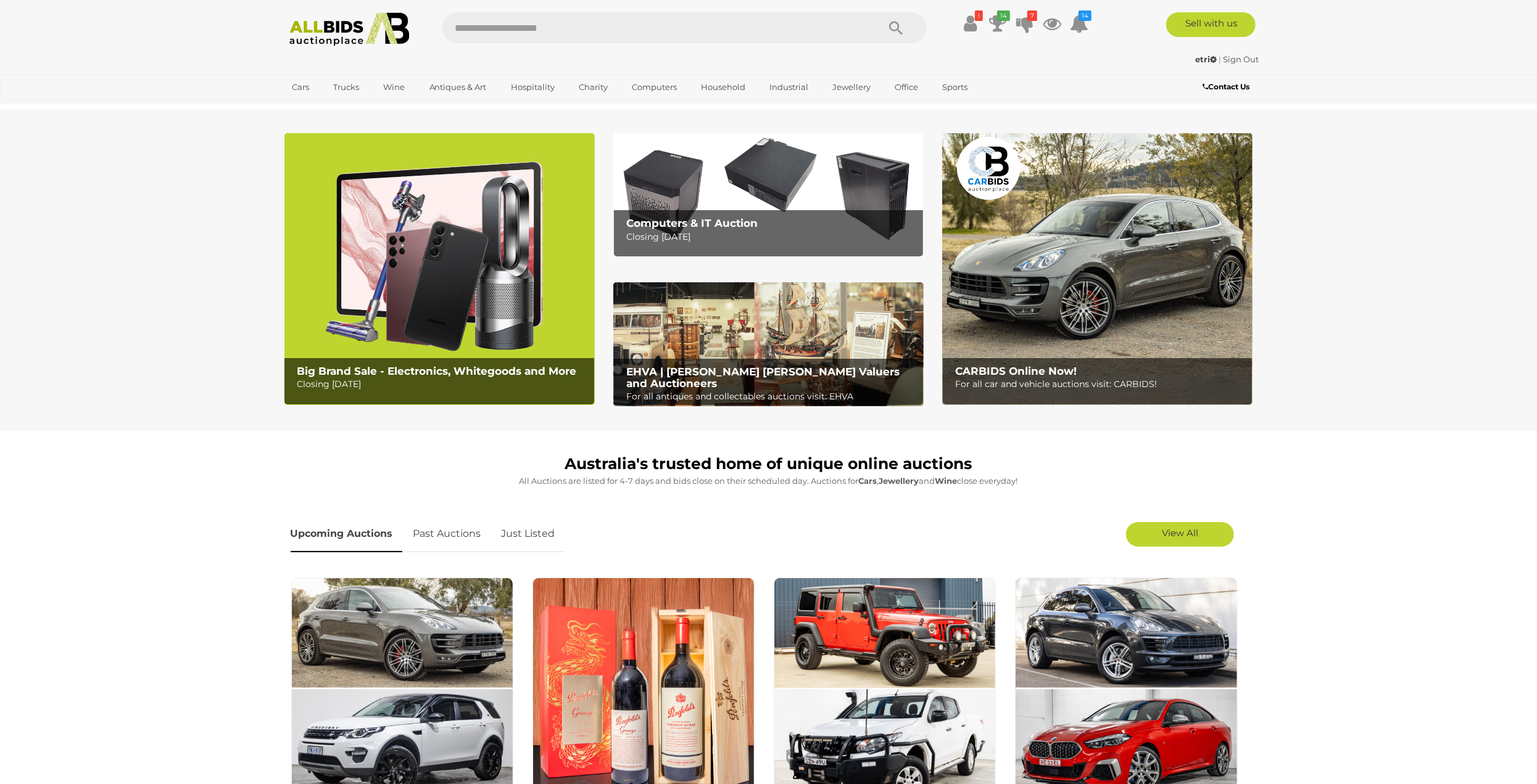
click at [529, 24] on input "text" at bounding box center [654, 27] width 423 height 31
type input "****"
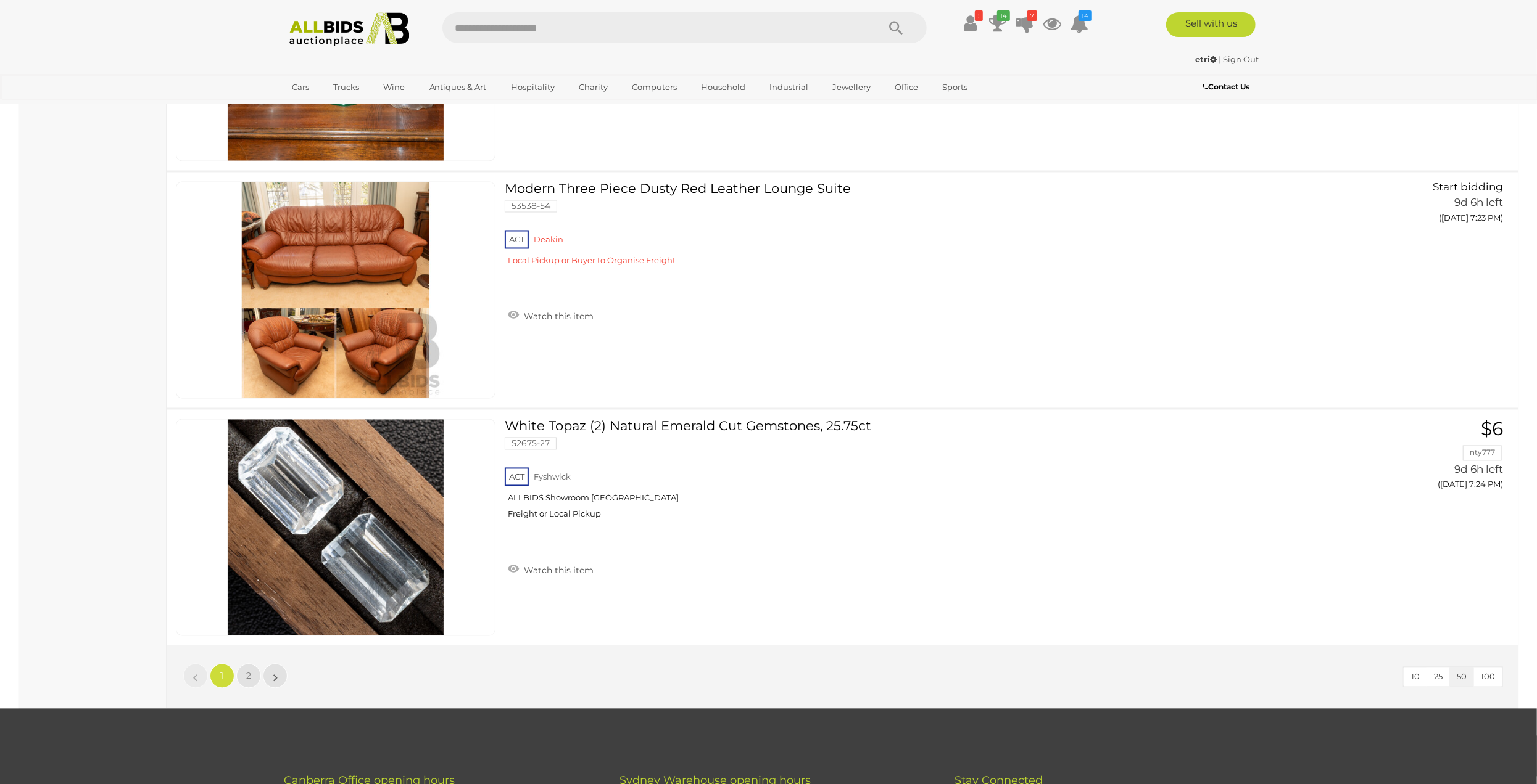
scroll to position [11851, 0]
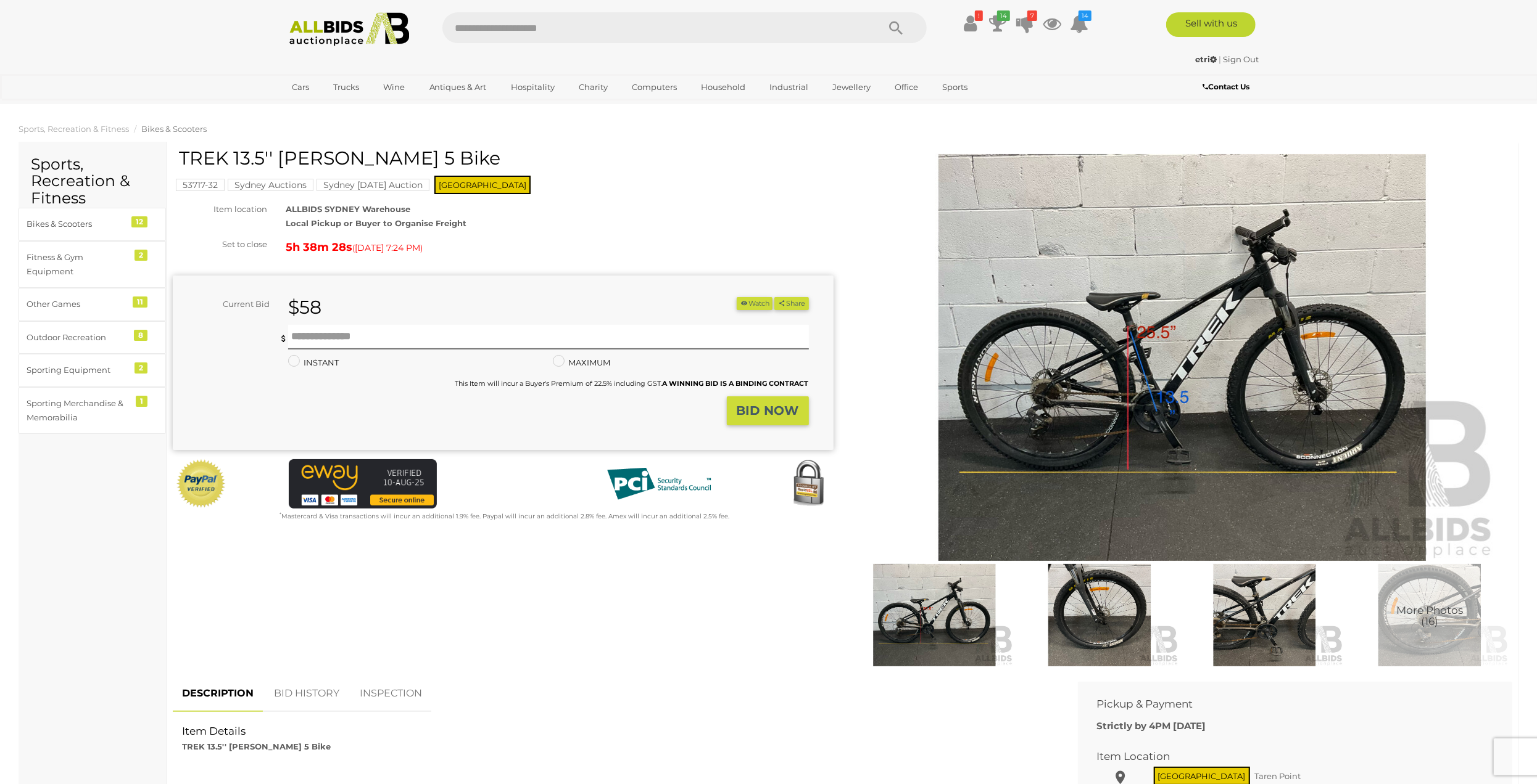
click at [1091, 395] on img at bounding box center [1182, 357] width 632 height 407
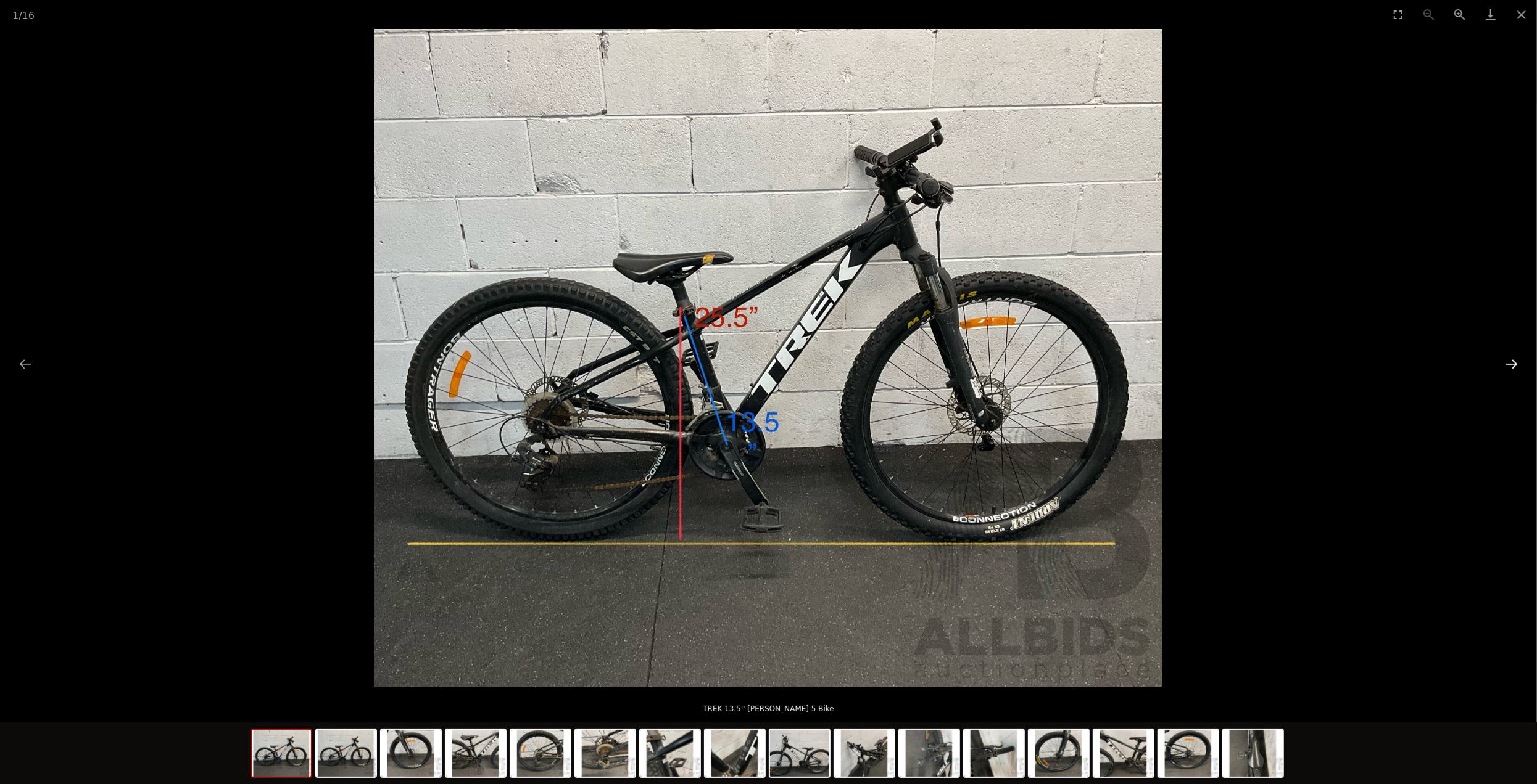
click at [1514, 358] on button "Next slide" at bounding box center [1511, 364] width 26 height 24
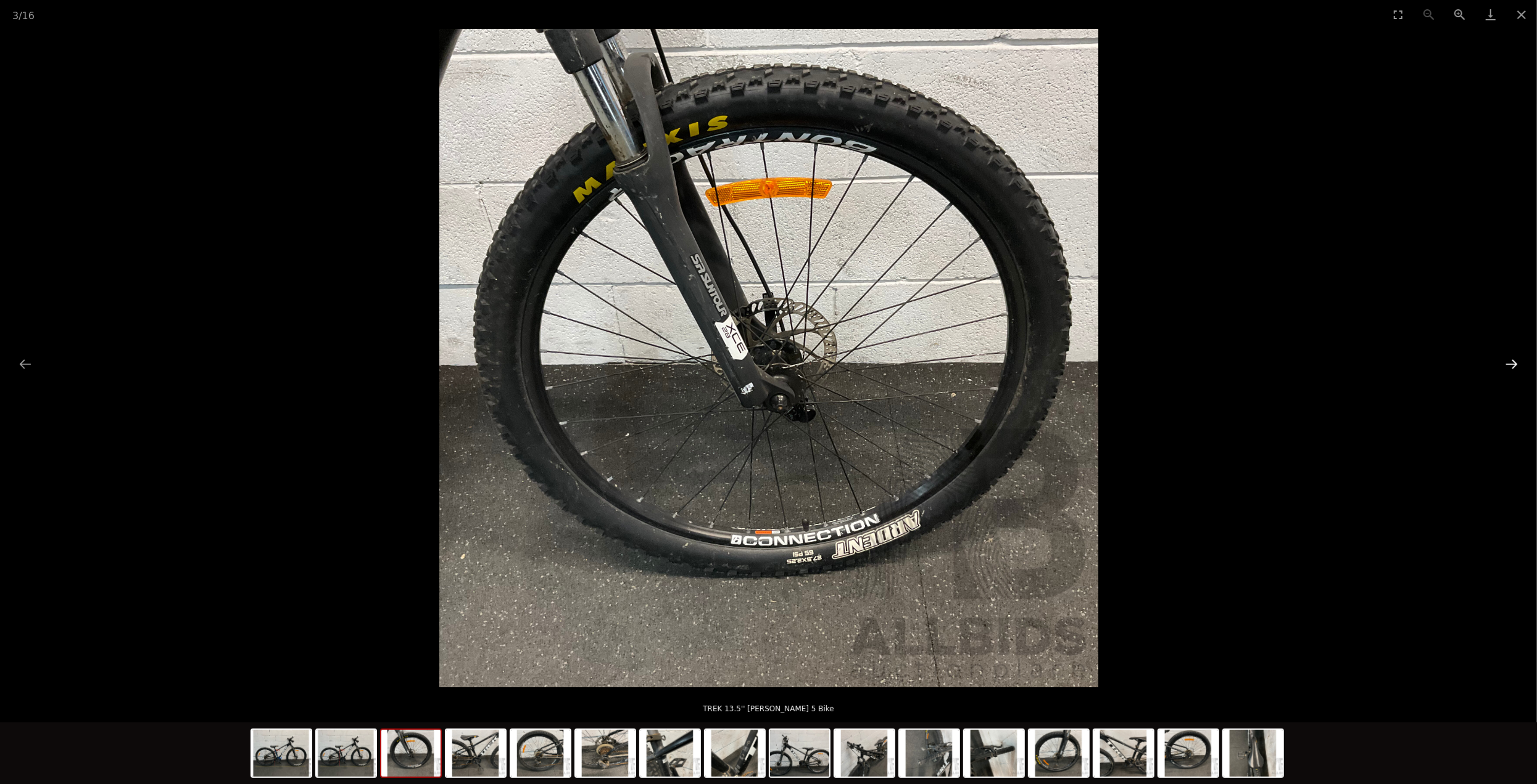
click at [1514, 358] on button "Next slide" at bounding box center [1511, 364] width 26 height 24
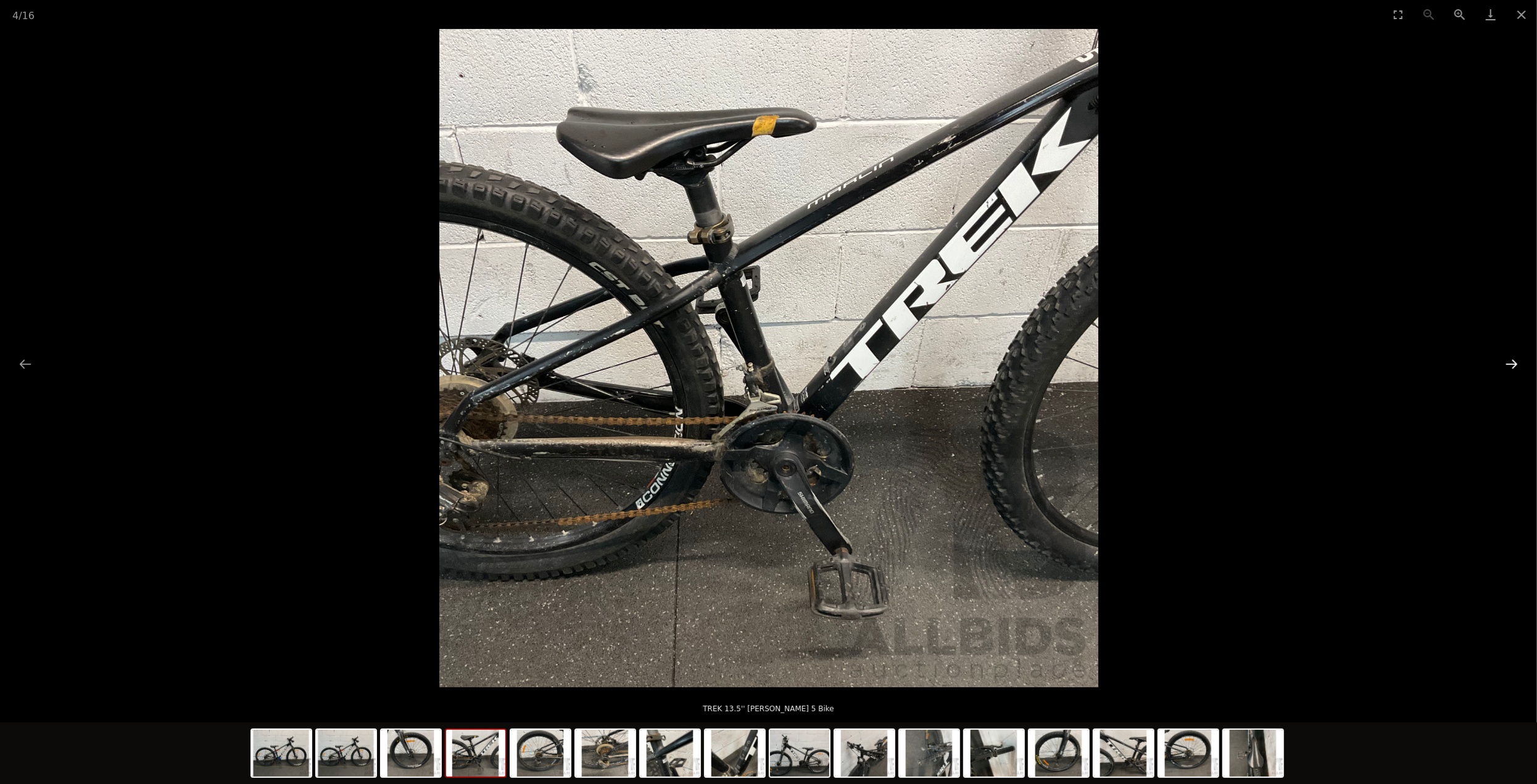
click at [1514, 358] on button "Next slide" at bounding box center [1511, 364] width 26 height 24
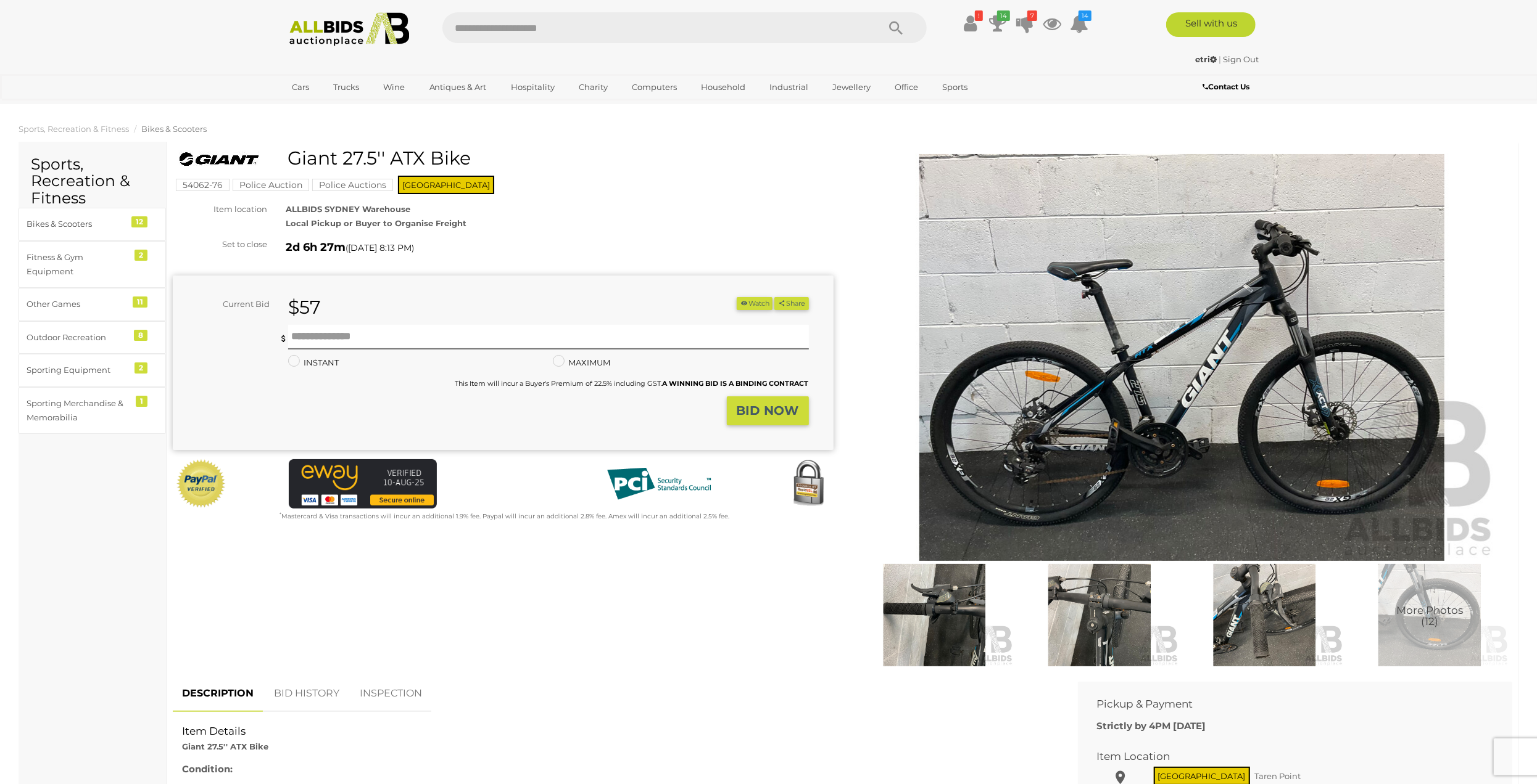
click at [1179, 411] on img at bounding box center [1182, 357] width 632 height 407
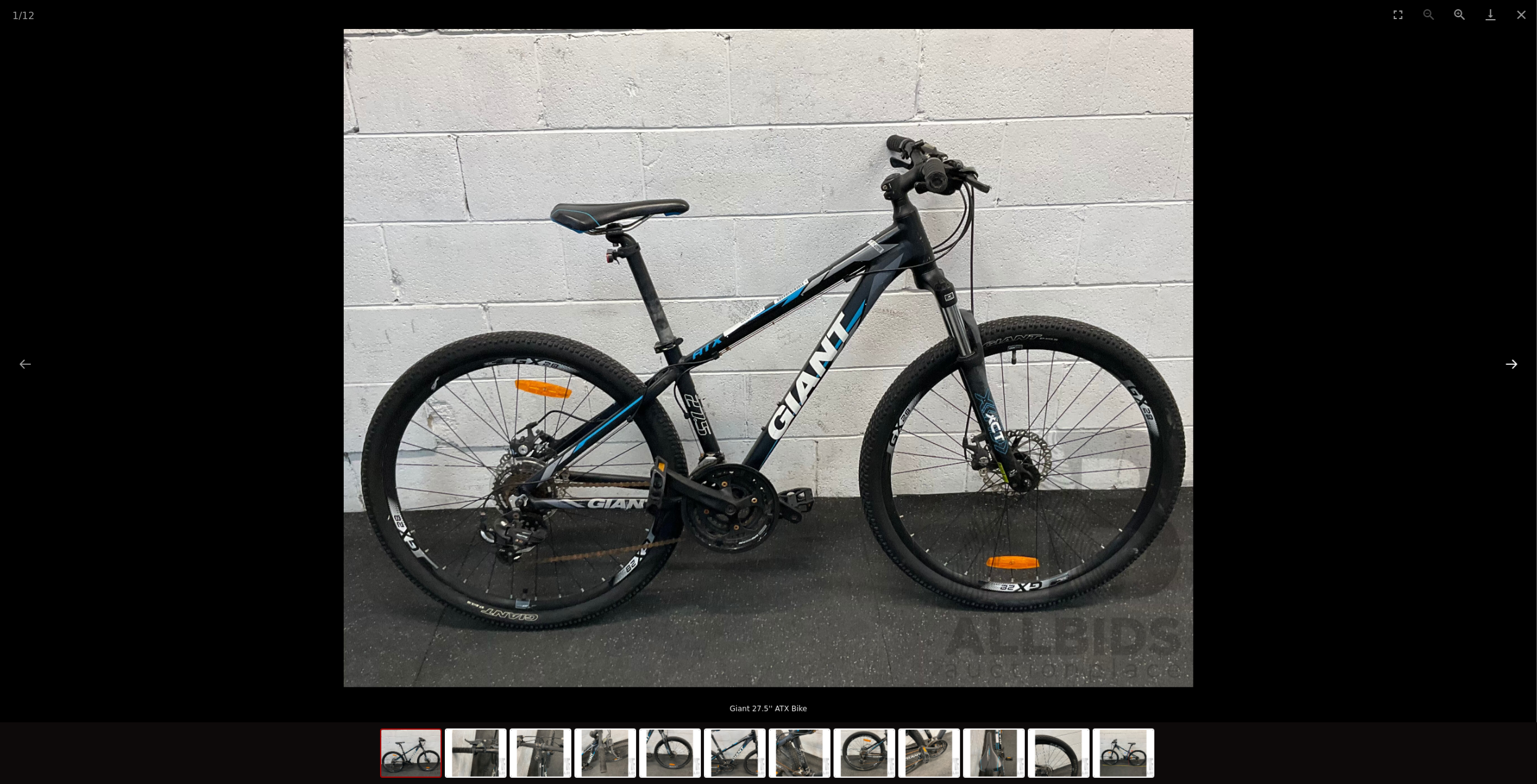
click at [1516, 364] on button "Next slide" at bounding box center [1511, 364] width 26 height 24
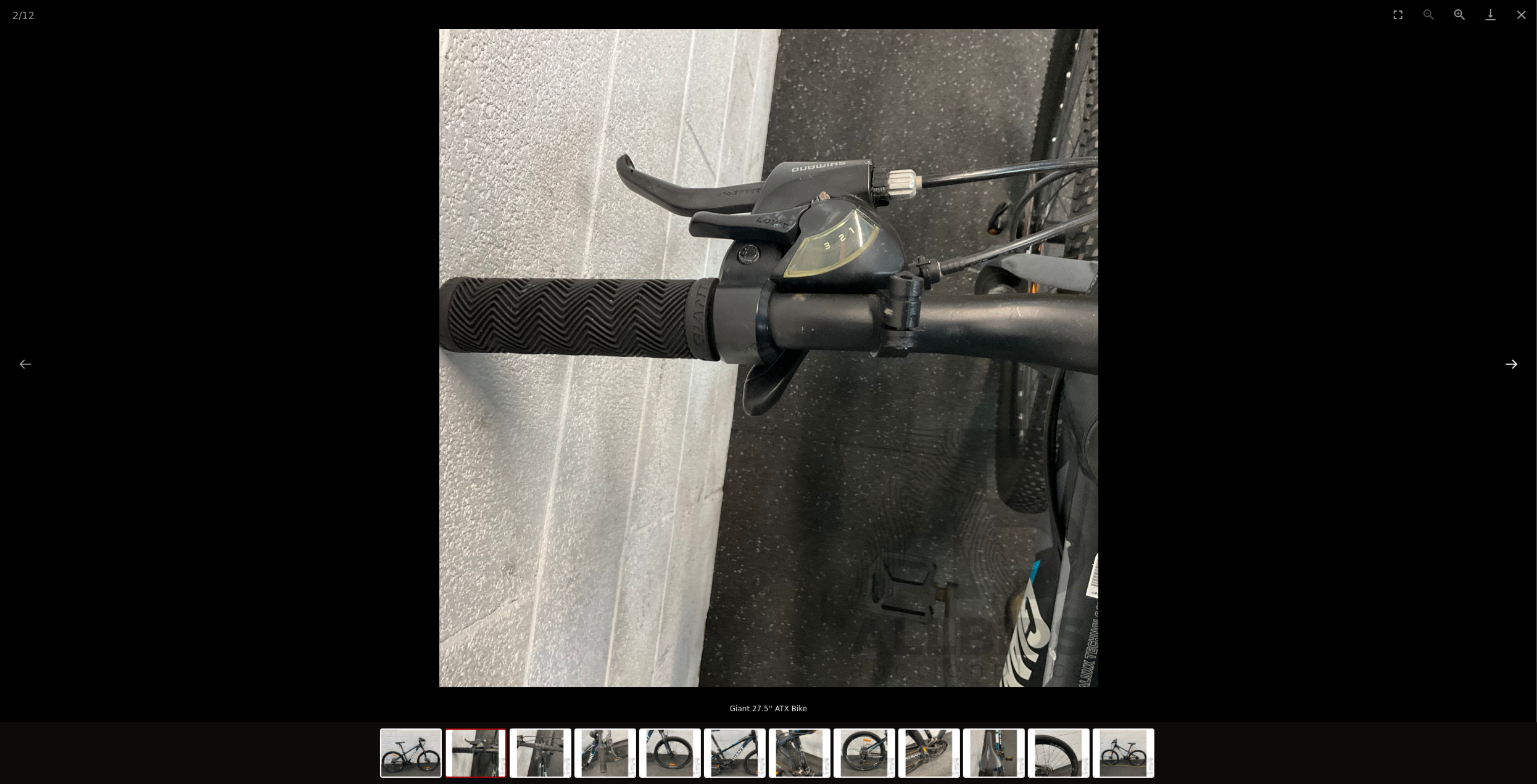
click at [1516, 364] on button "Next slide" at bounding box center [1511, 364] width 26 height 24
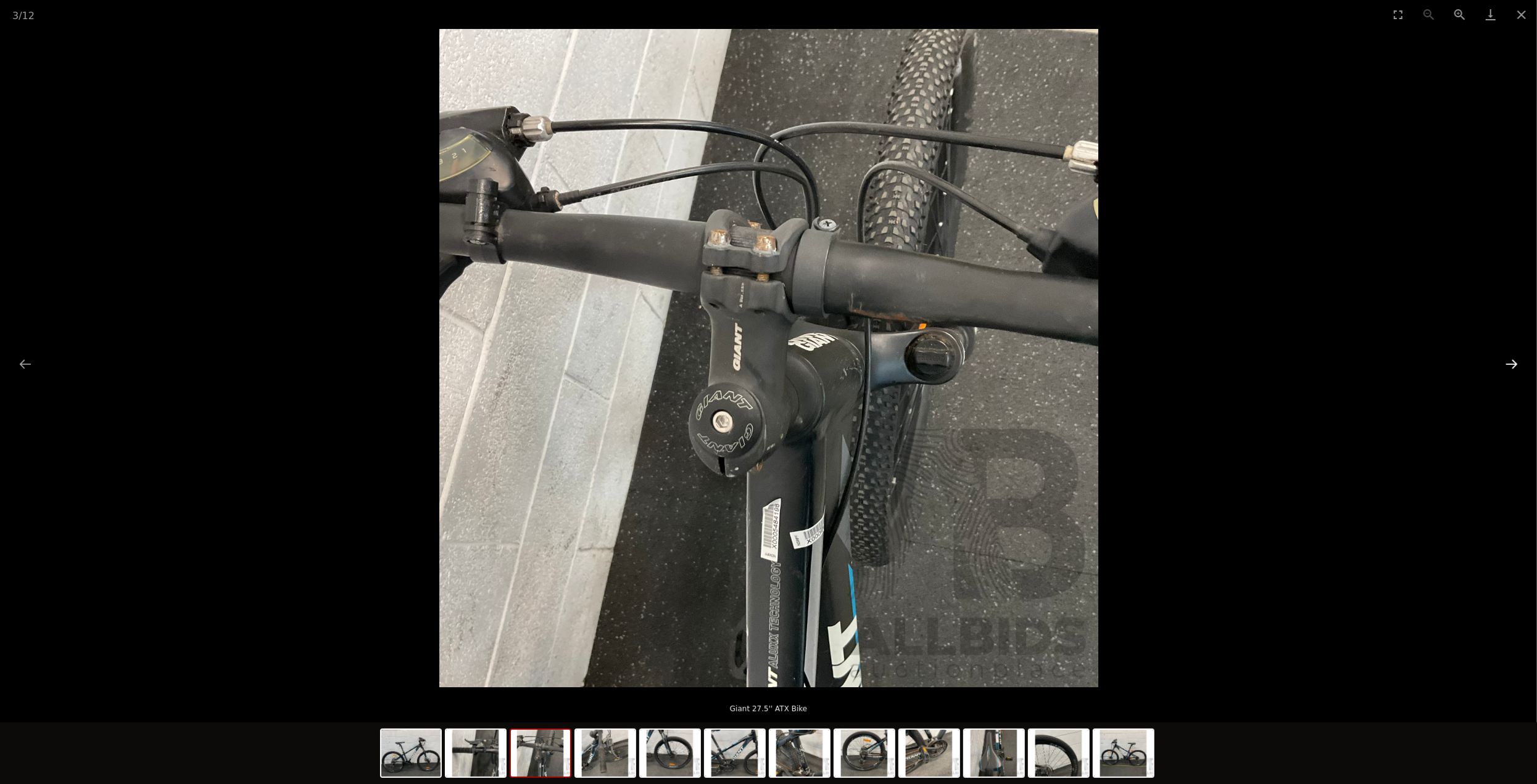
click at [1516, 364] on button "Next slide" at bounding box center [1511, 364] width 26 height 24
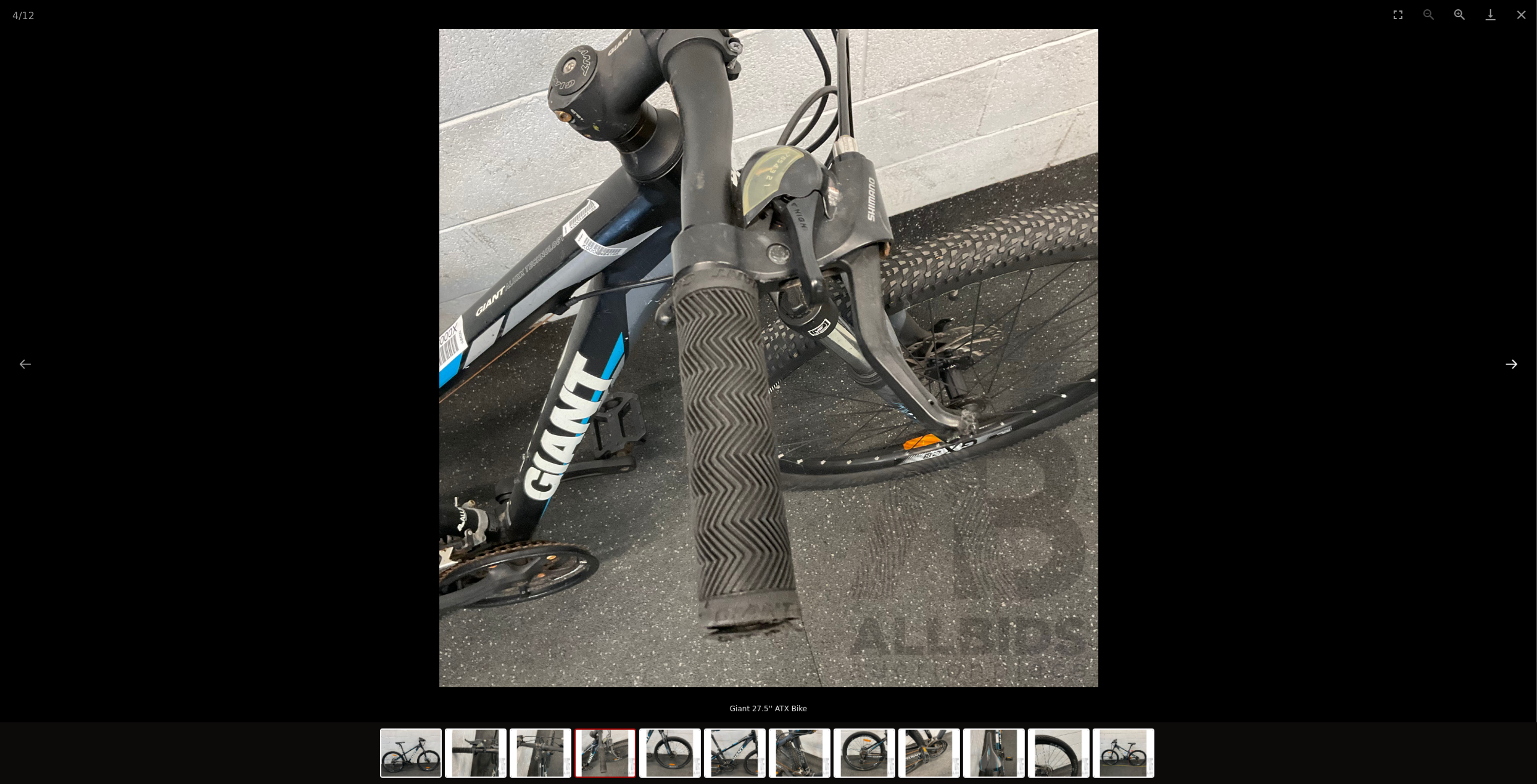
click at [1516, 364] on button "Next slide" at bounding box center [1511, 364] width 26 height 24
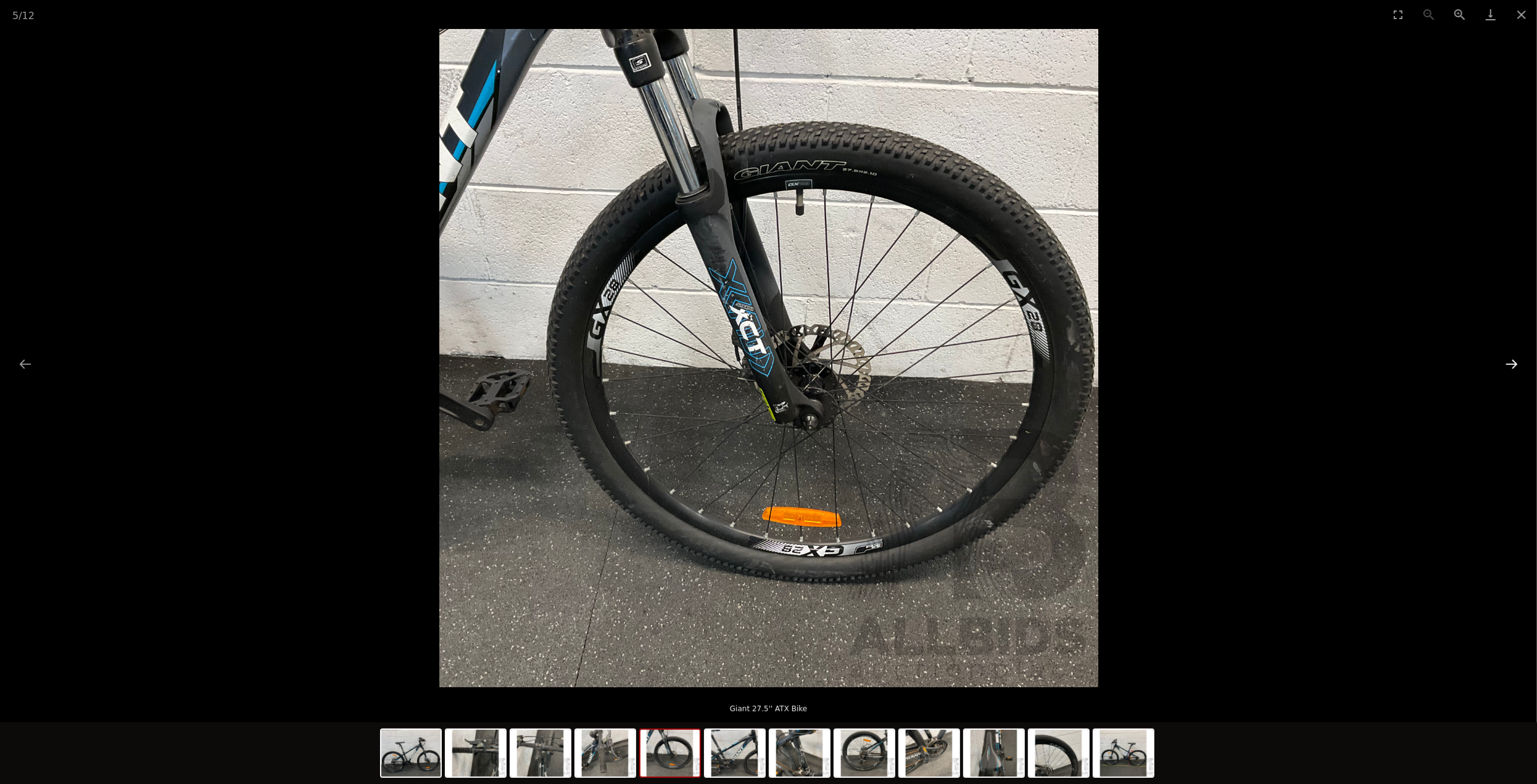
click at [1516, 364] on button "Next slide" at bounding box center [1511, 364] width 26 height 24
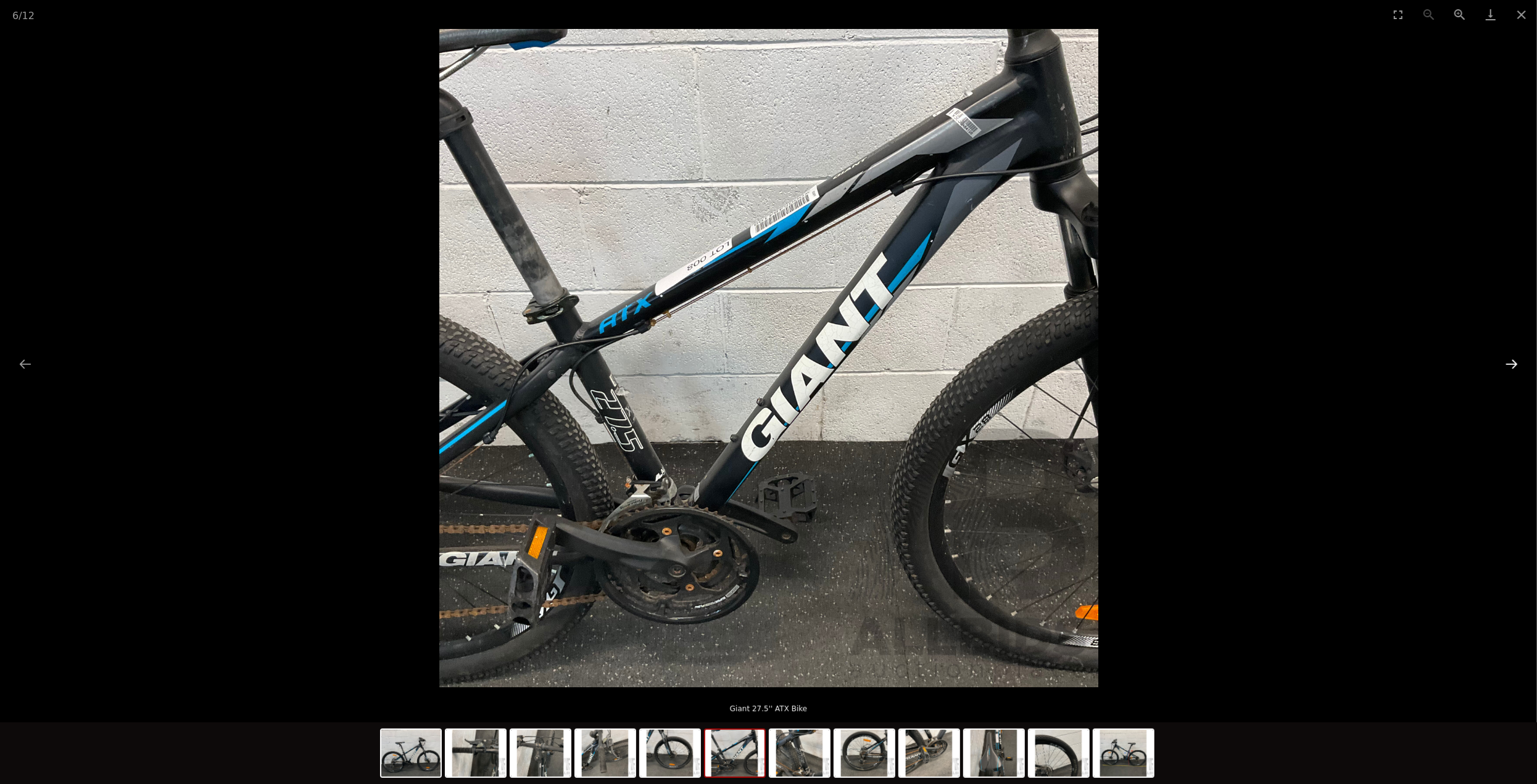
click at [1516, 364] on button "Next slide" at bounding box center [1511, 364] width 26 height 24
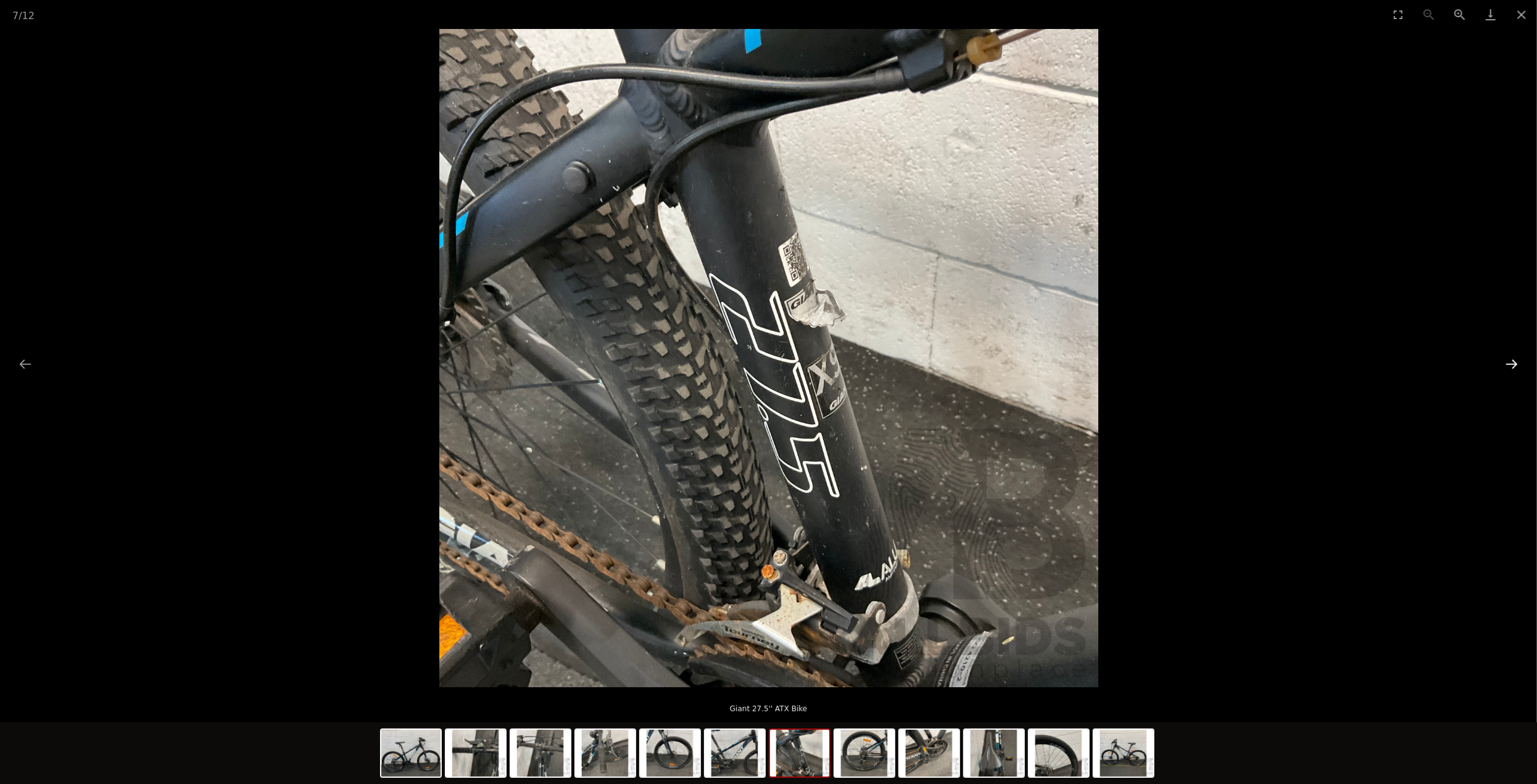
click at [1516, 364] on button "Next slide" at bounding box center [1511, 364] width 26 height 24
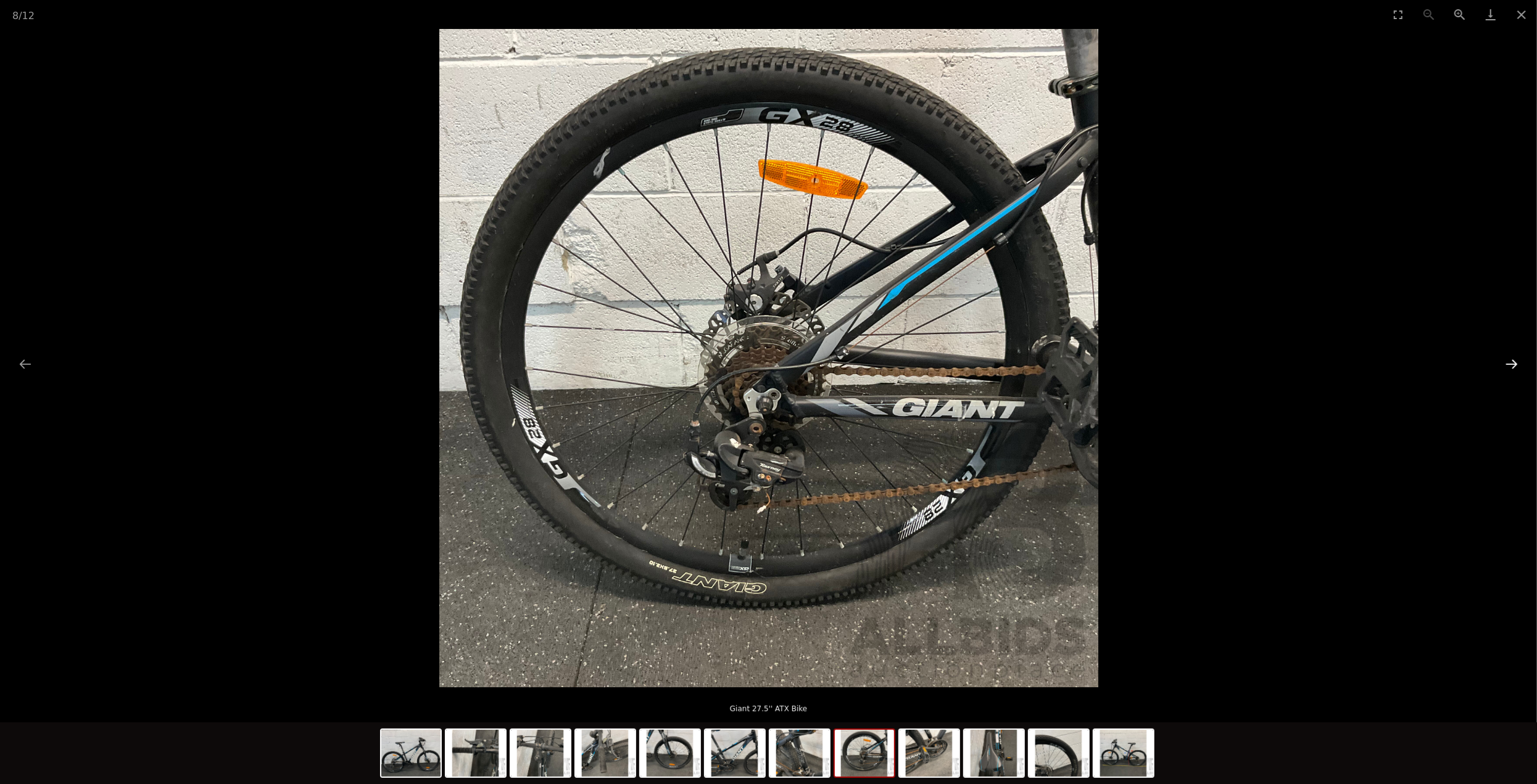
click at [1516, 364] on button "Next slide" at bounding box center [1511, 364] width 26 height 24
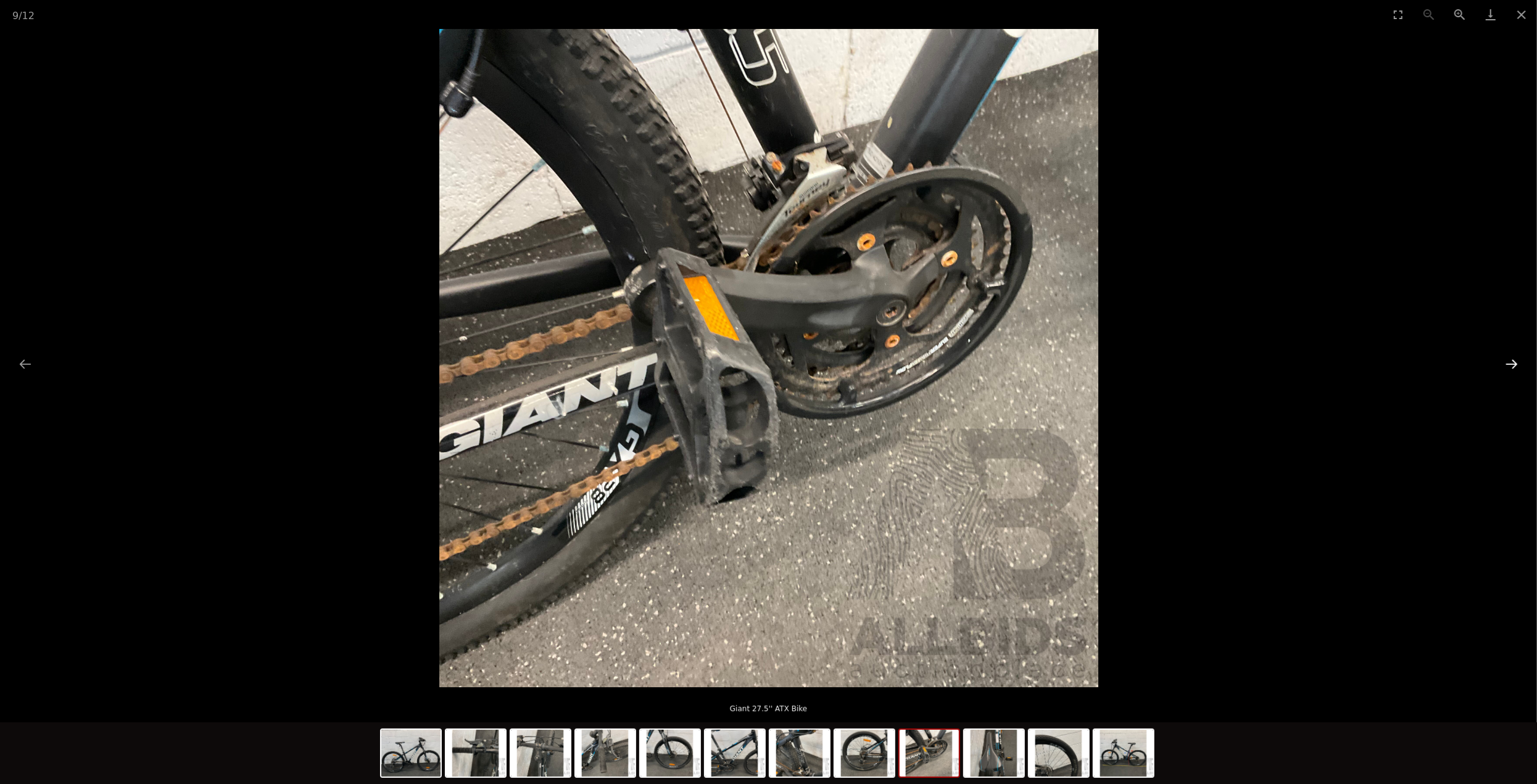
click at [1516, 364] on button "Next slide" at bounding box center [1511, 364] width 26 height 24
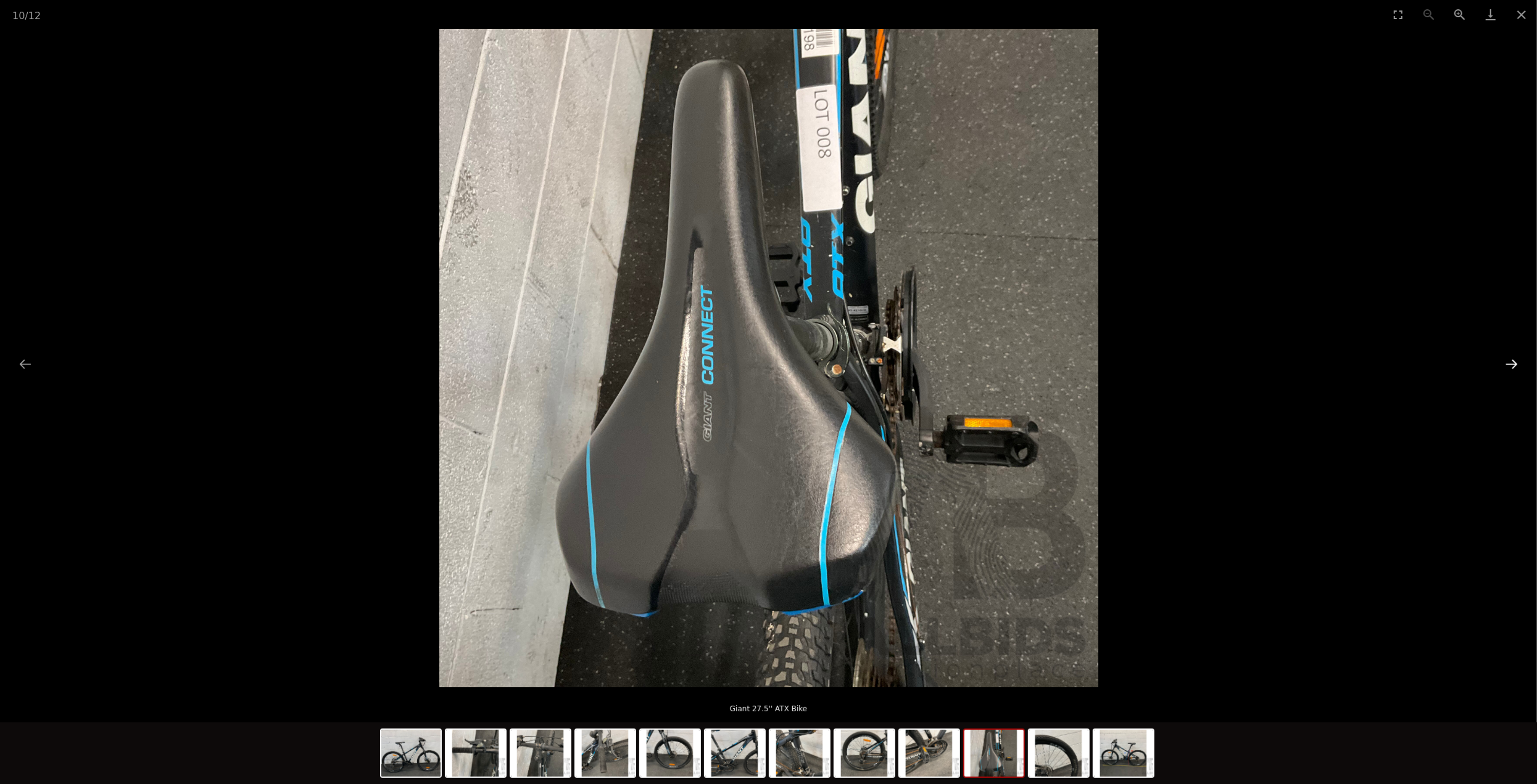
click at [1516, 364] on button "Next slide" at bounding box center [1511, 364] width 26 height 24
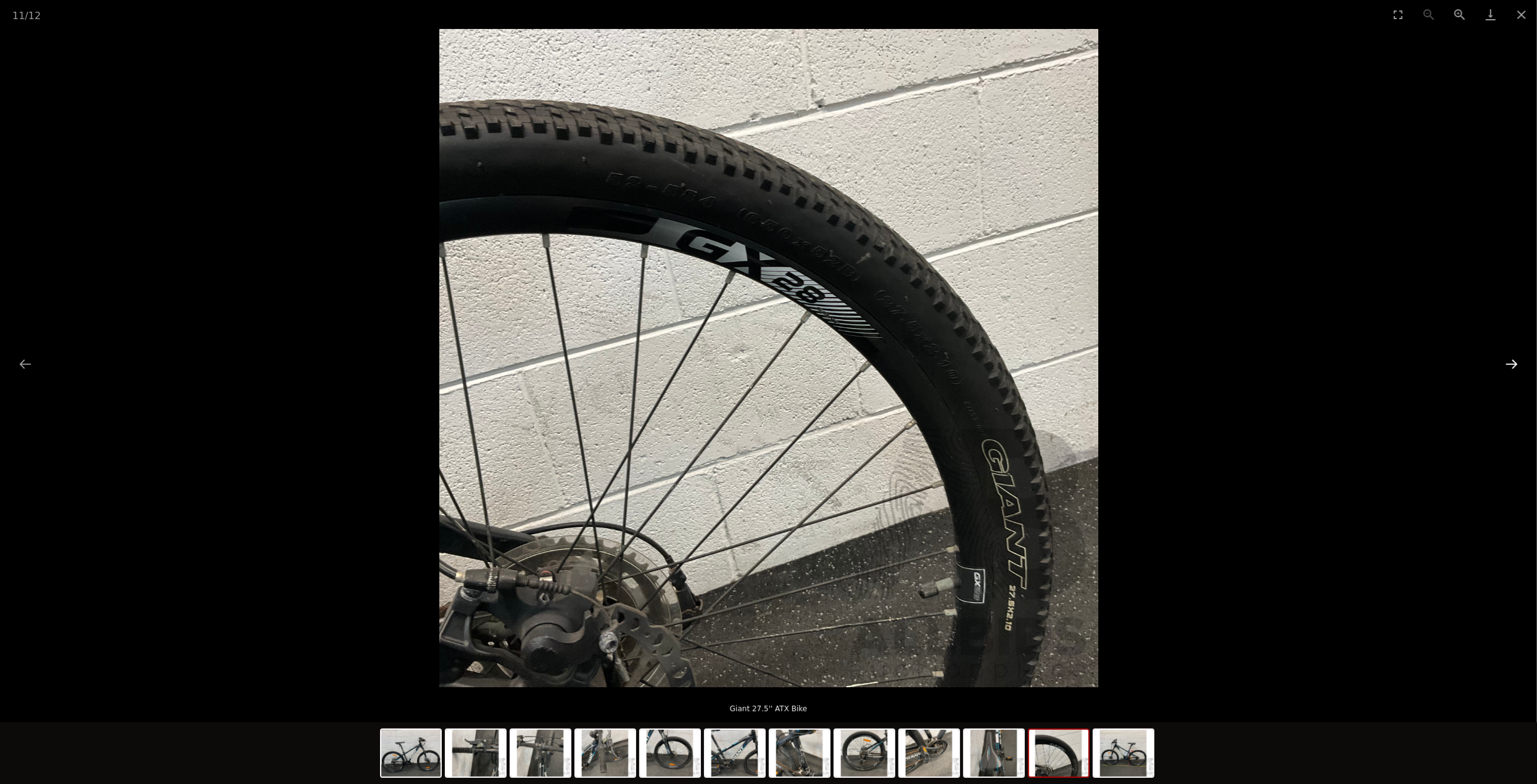
click at [1516, 364] on button "Next slide" at bounding box center [1511, 364] width 26 height 24
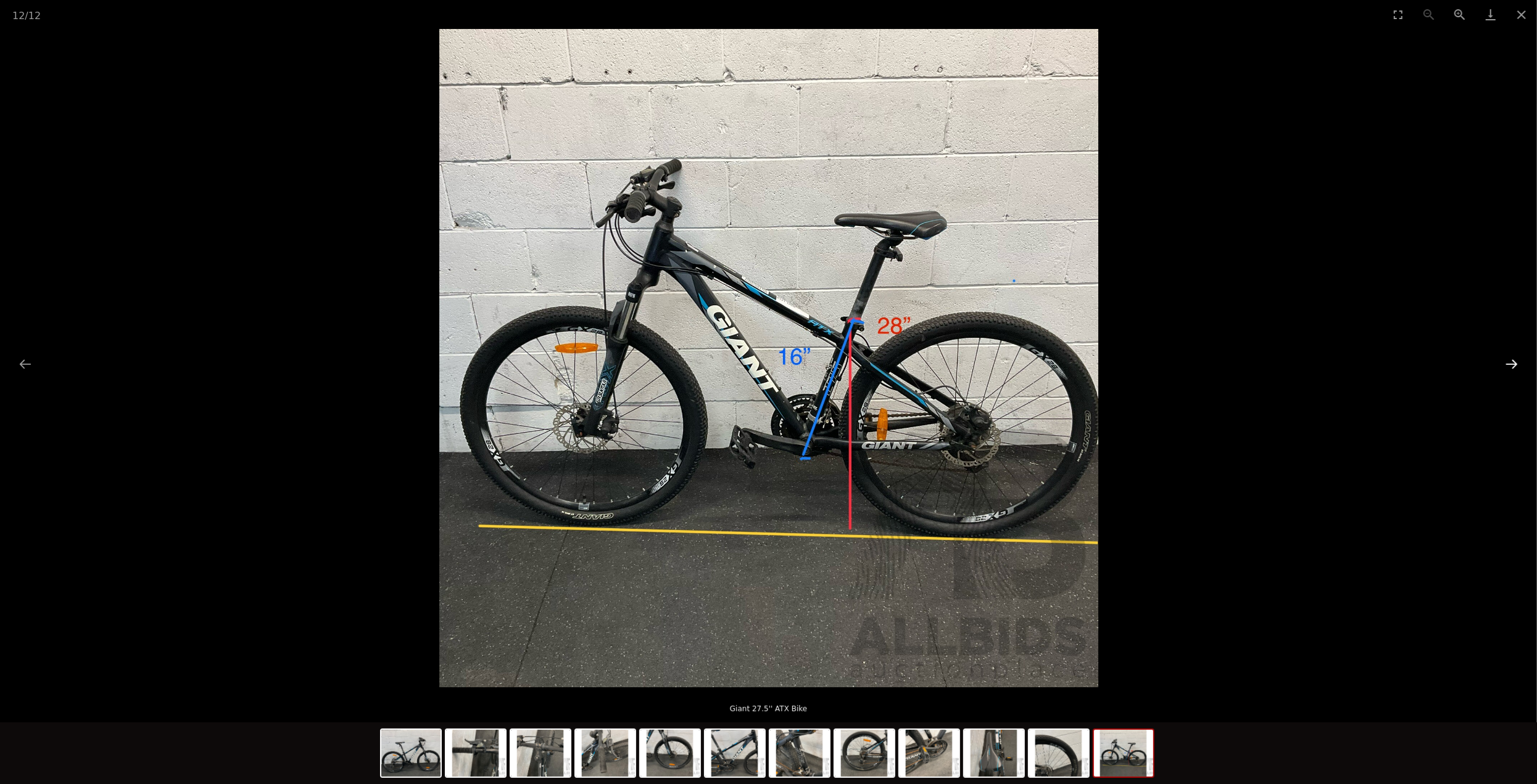
click at [1516, 364] on button "Next slide" at bounding box center [1511, 364] width 26 height 24
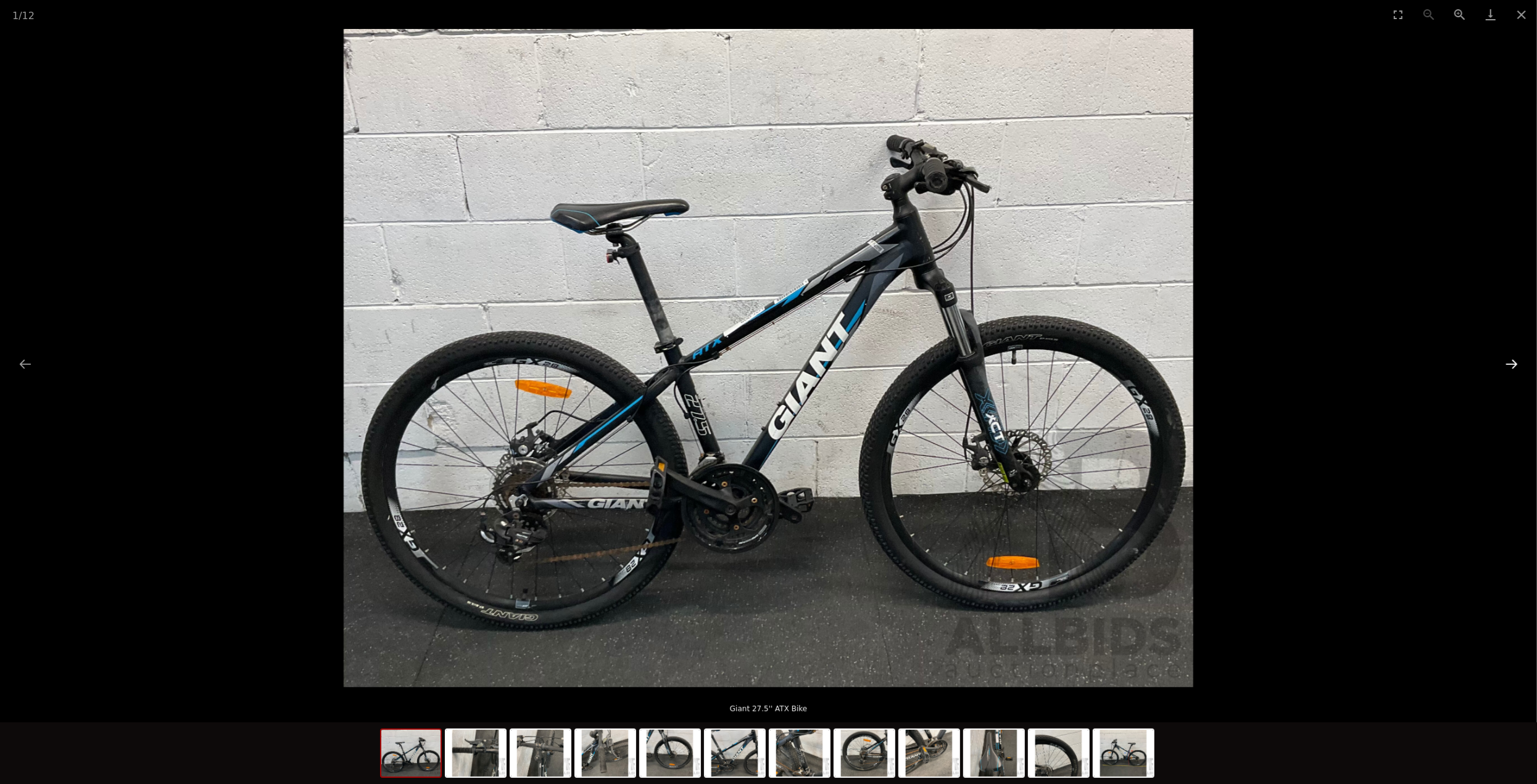
click at [1516, 364] on button "Next slide" at bounding box center [1511, 364] width 26 height 24
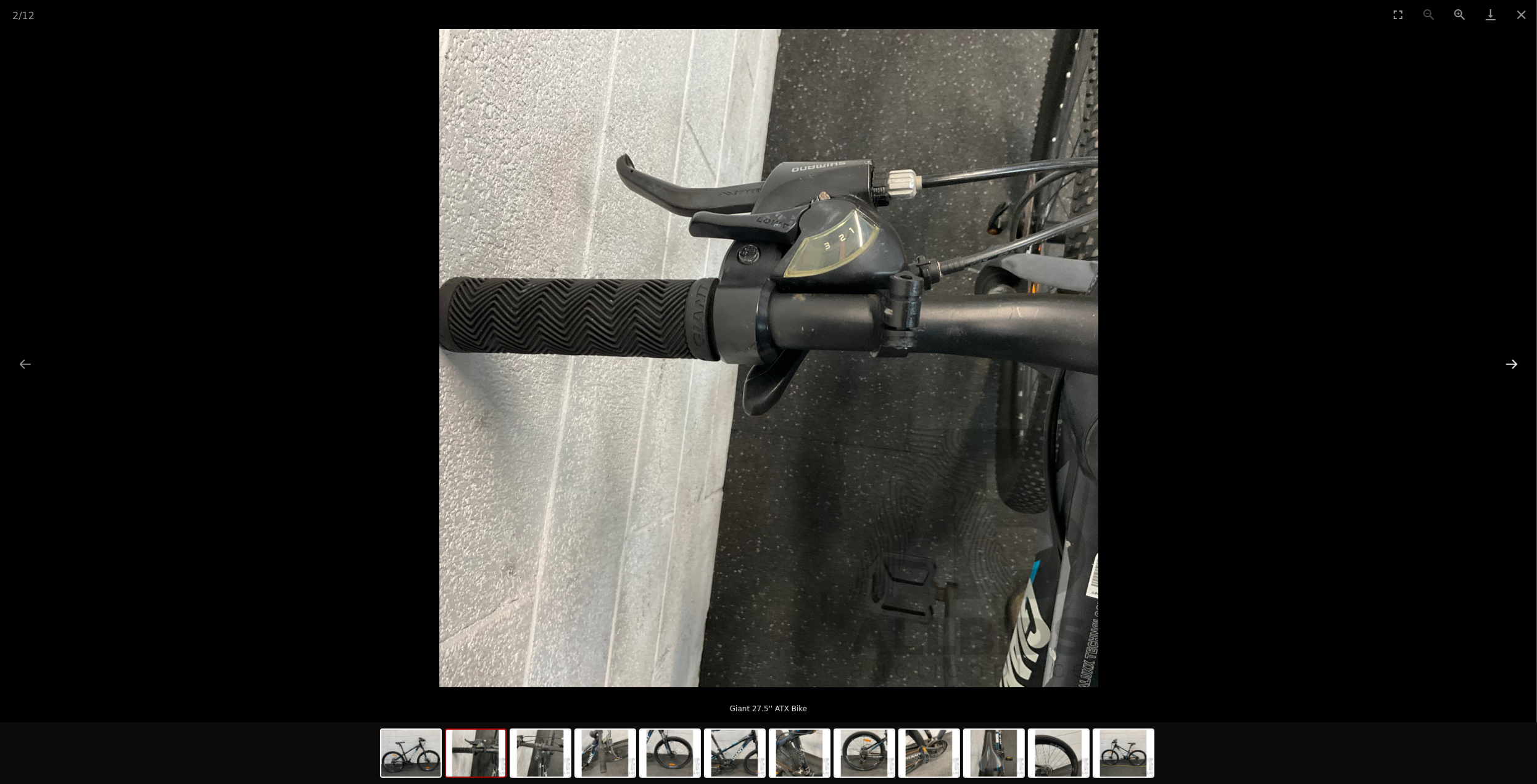
click at [1516, 364] on button "Next slide" at bounding box center [1511, 364] width 26 height 24
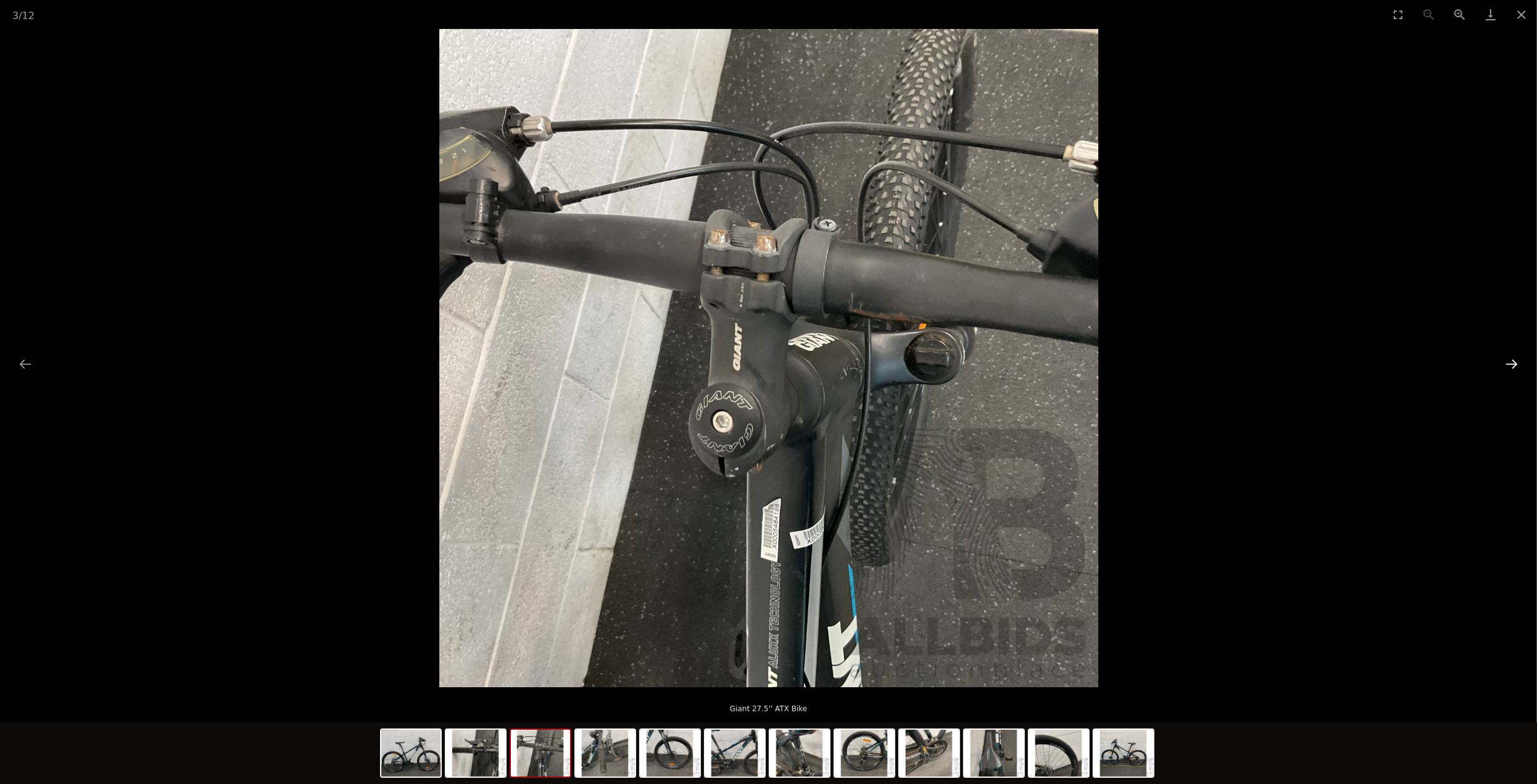
click at [1516, 364] on button "Next slide" at bounding box center [1511, 364] width 26 height 24
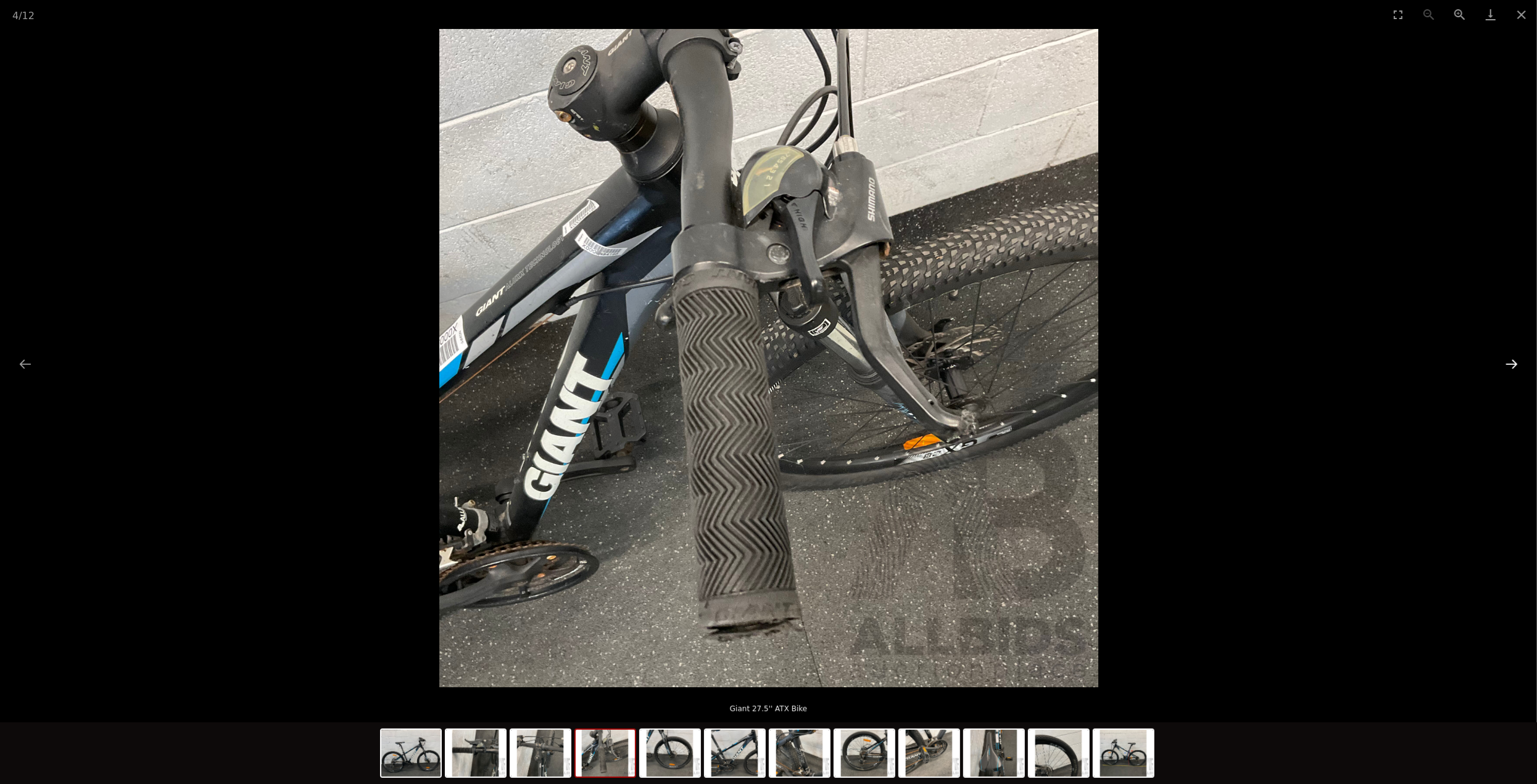
click at [1516, 364] on button "Next slide" at bounding box center [1511, 364] width 26 height 24
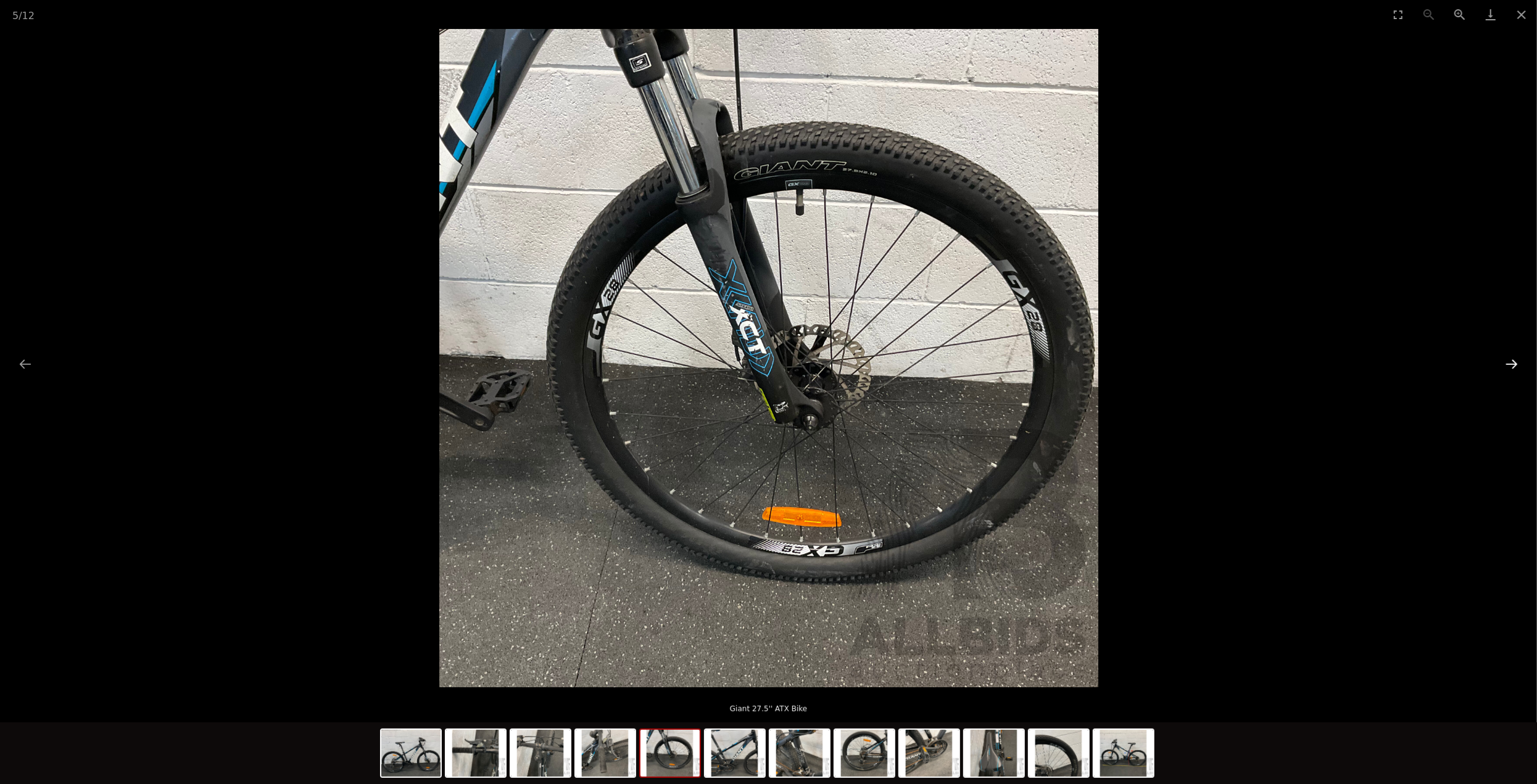
click at [1516, 364] on button "Next slide" at bounding box center [1511, 364] width 26 height 24
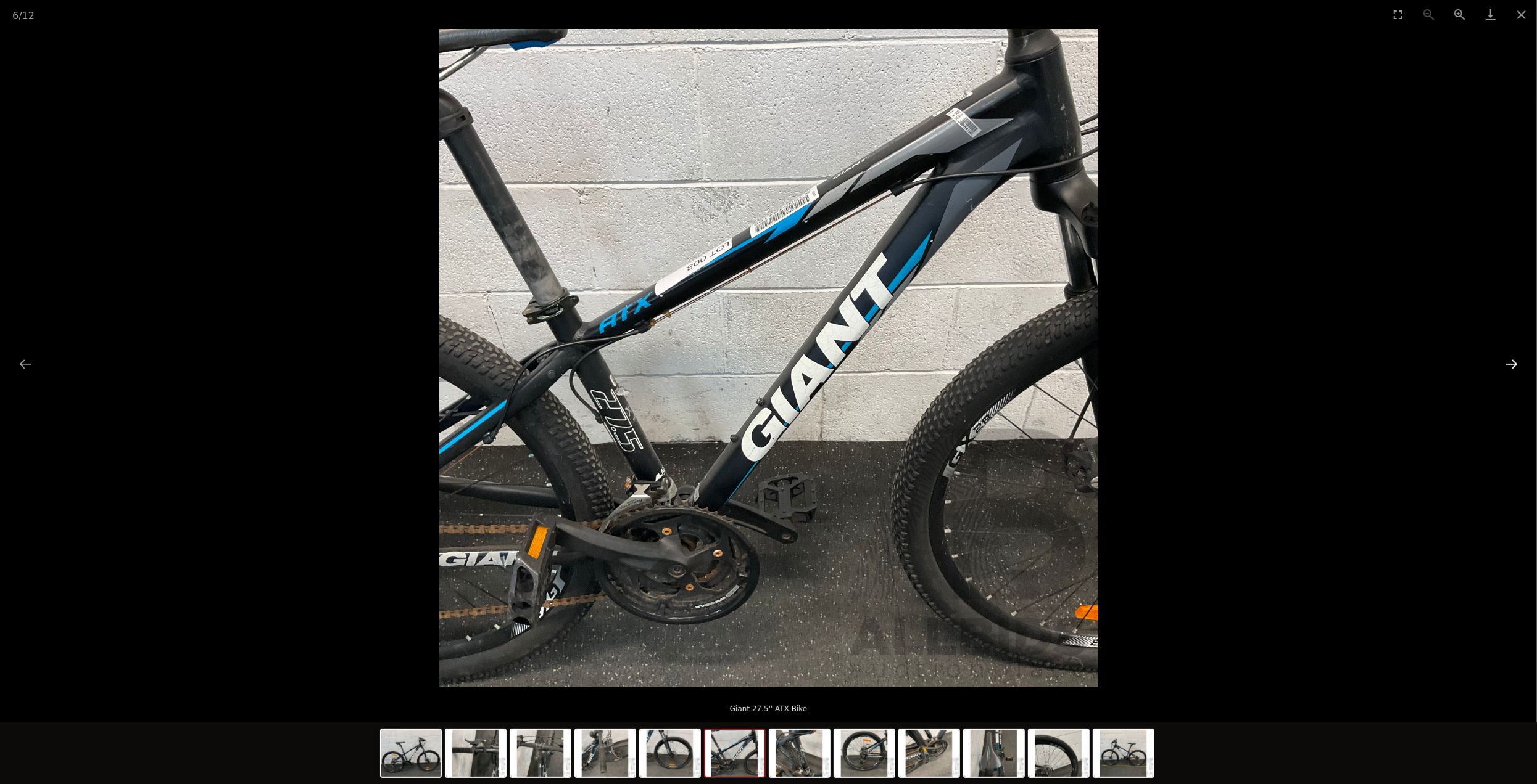
click at [1516, 364] on button "Next slide" at bounding box center [1511, 364] width 26 height 24
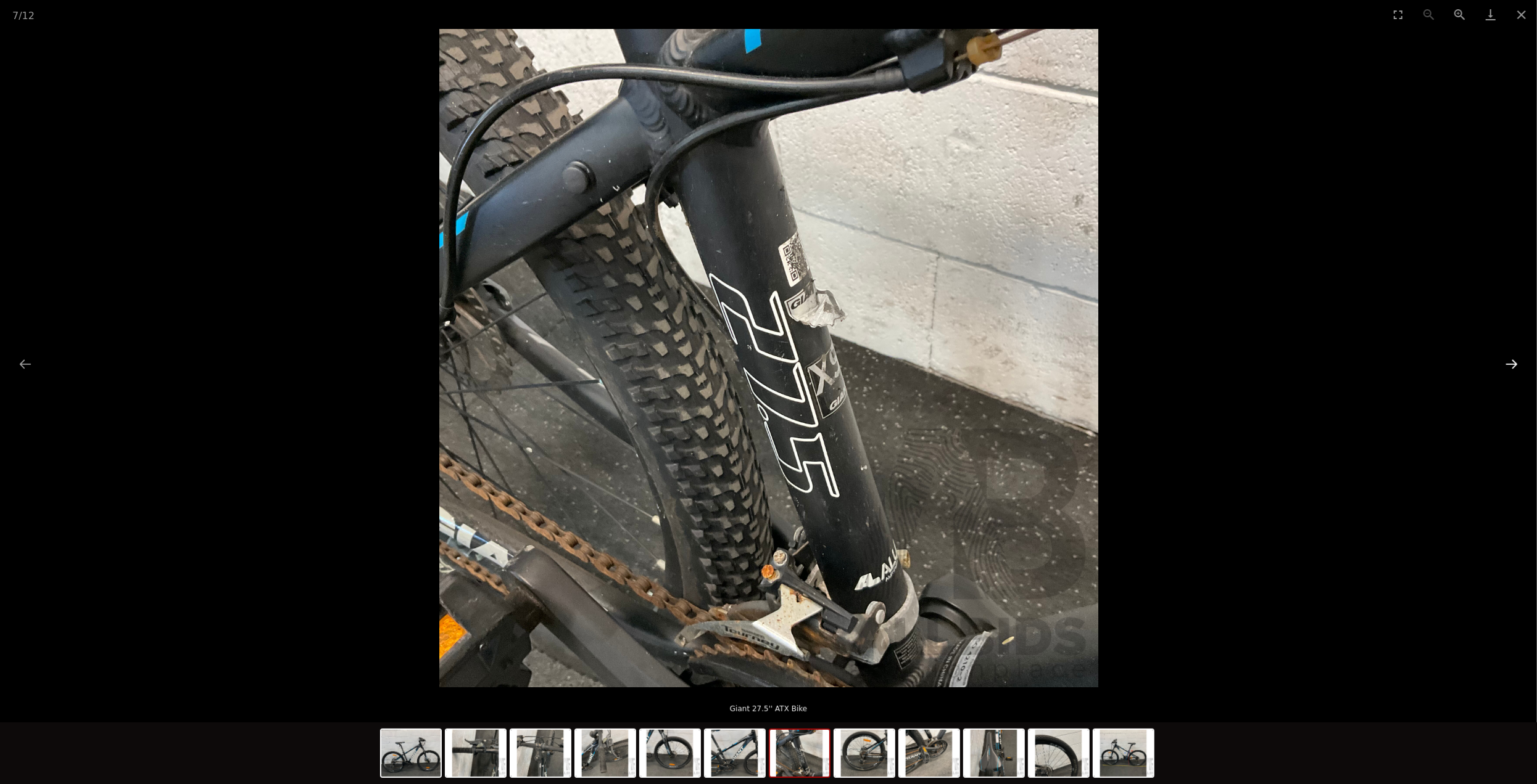
click at [1516, 364] on button "Next slide" at bounding box center [1511, 364] width 26 height 24
